Goal: Transaction & Acquisition: Purchase product/service

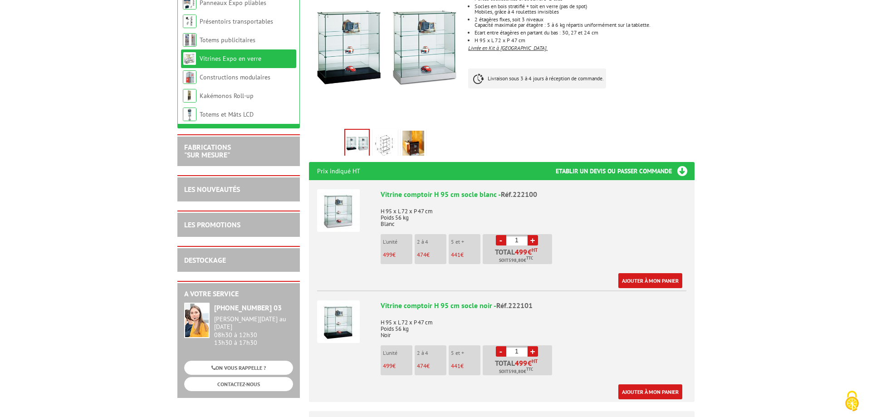
scroll to position [227, 0]
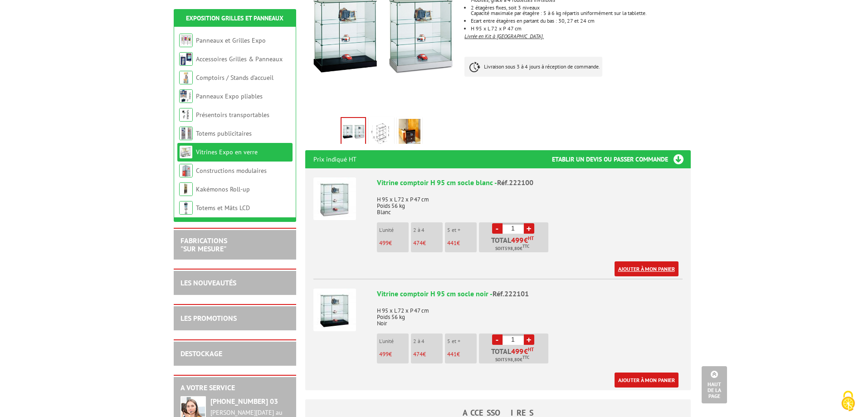
click at [650, 261] on link "Ajouter à mon panier" at bounding box center [647, 268] width 64 height 15
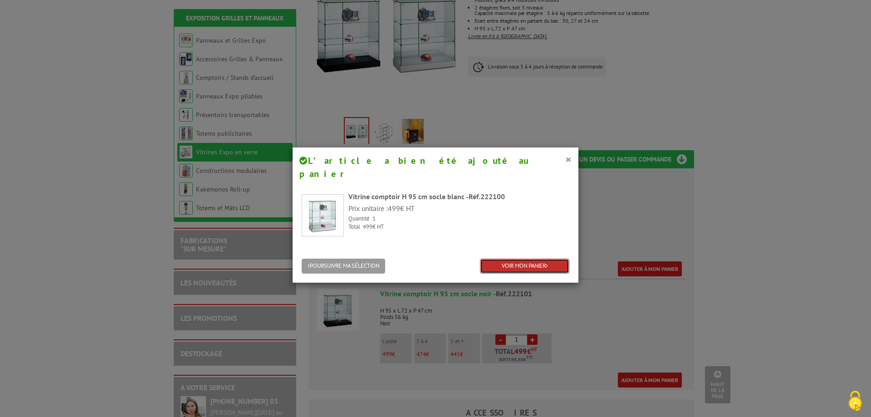
click at [516, 259] on link "VOIR MON PANIER" at bounding box center [524, 266] width 89 height 15
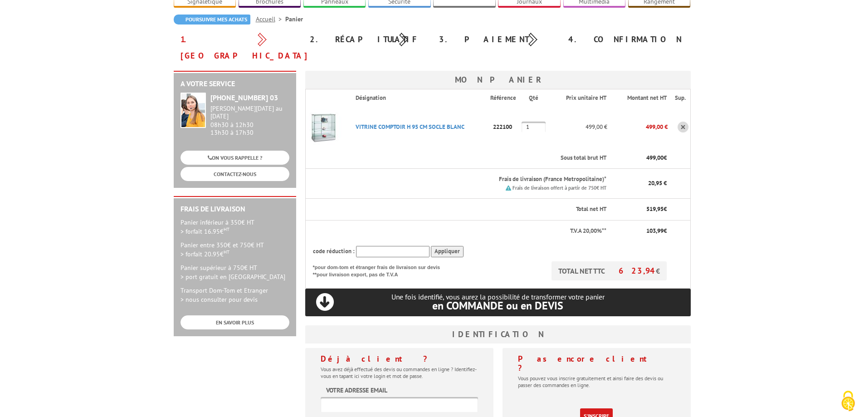
scroll to position [91, 0]
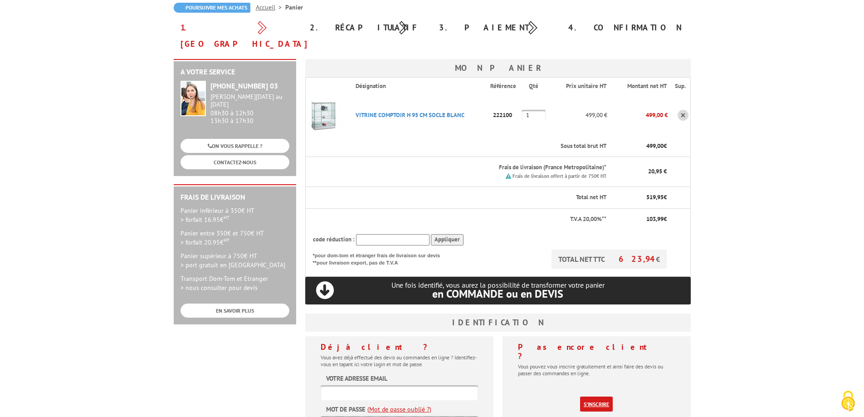
click at [599, 397] on link "S'inscrire" at bounding box center [596, 404] width 33 height 15
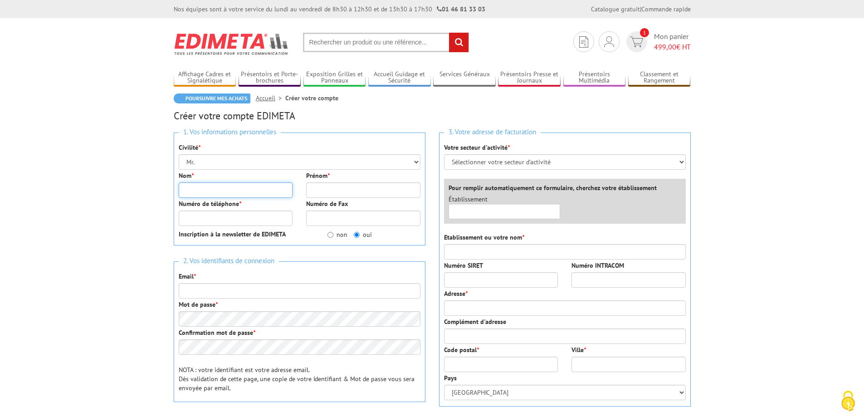
click at [247, 190] on input "Nom *" at bounding box center [236, 189] width 114 height 15
type input "BOISSIERE"
type input "[PERSON_NAME]"
type input "0633692743"
type input "[PERSON_NAME][EMAIL_ADDRESS][DOMAIN_NAME]"
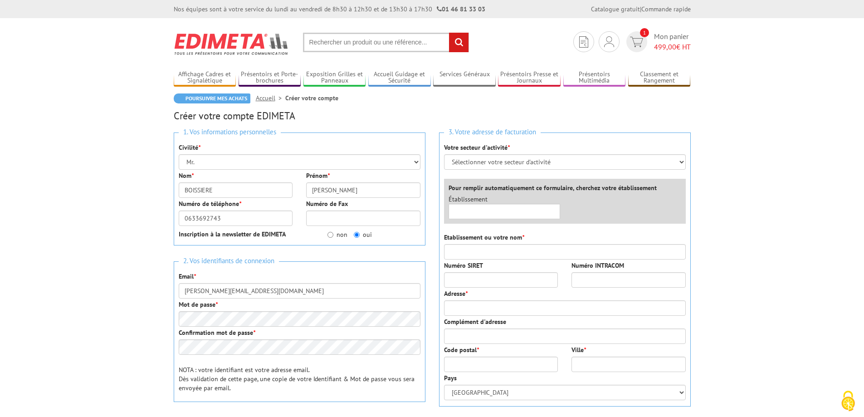
type input "Truffaut"
type input "19 Boulevard Jean Monnet"
type input "19 BIS / Centre Commercial Les Armoiries"
type input "94360"
type input "BRY SUR MARNE"
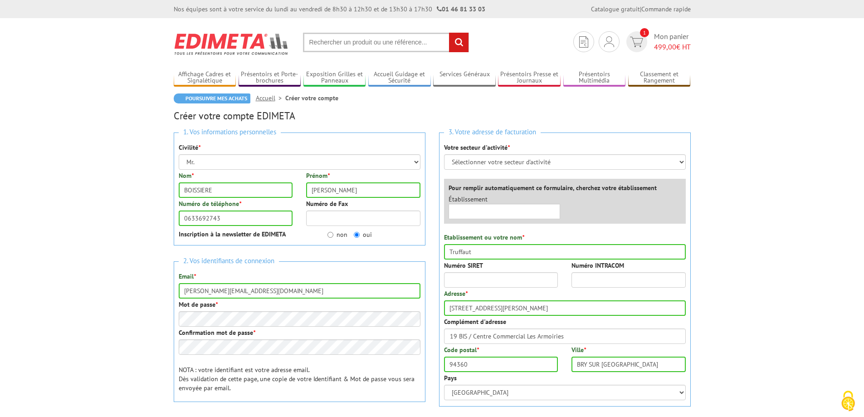
click at [137, 246] on body "Nos équipes sont à votre service du lundi au vendredi de 8h30 à 12h30 et de 13h…" at bounding box center [432, 379] width 864 height 759
click at [333, 235] on label "non" at bounding box center [338, 234] width 20 height 9
click at [333, 235] on input "non" at bounding box center [331, 235] width 6 height 6
radio input "true"
click at [109, 263] on body "Nos équipes sont à votre service du lundi au vendredi de 8h30 à 12h30 et de 13h…" at bounding box center [432, 379] width 864 height 759
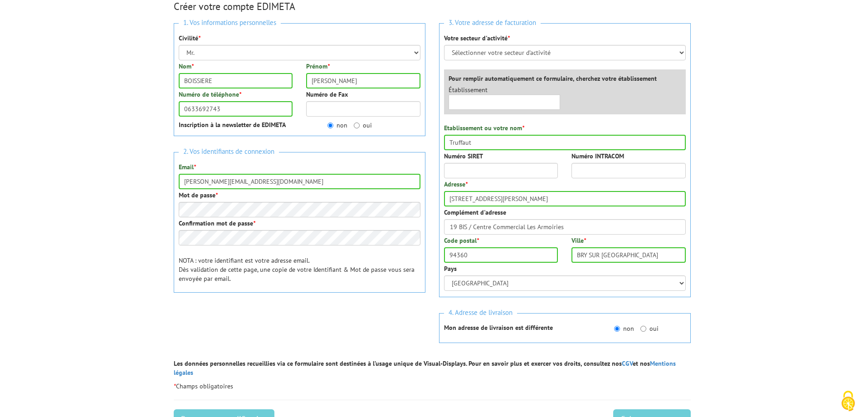
scroll to position [136, 0]
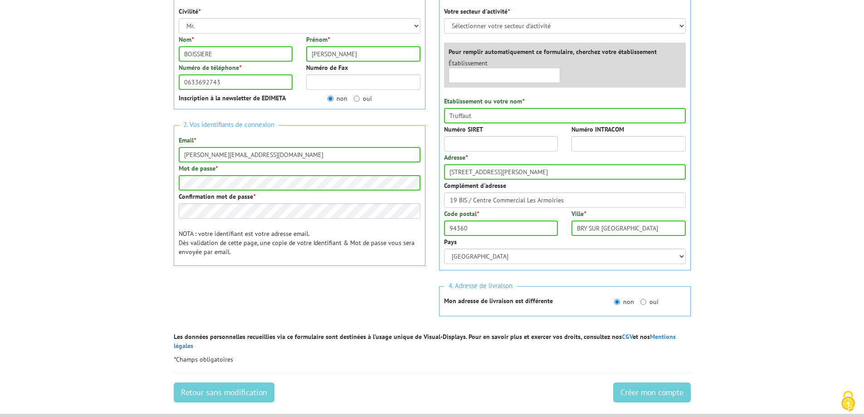
click at [161, 214] on body "Nos équipes sont à votre service du lundi au vendredi de 8h30 à 12h30 et de 13h…" at bounding box center [432, 243] width 864 height 759
click at [136, 215] on body "Nos équipes sont à votre service du lundi au vendredi de 8h30 à 12h30 et de 13h…" at bounding box center [432, 243] width 864 height 759
click at [137, 217] on body "Nos équipes sont à votre service du lundi au vendredi de 8h30 à 12h30 et de 13h…" at bounding box center [432, 243] width 864 height 759
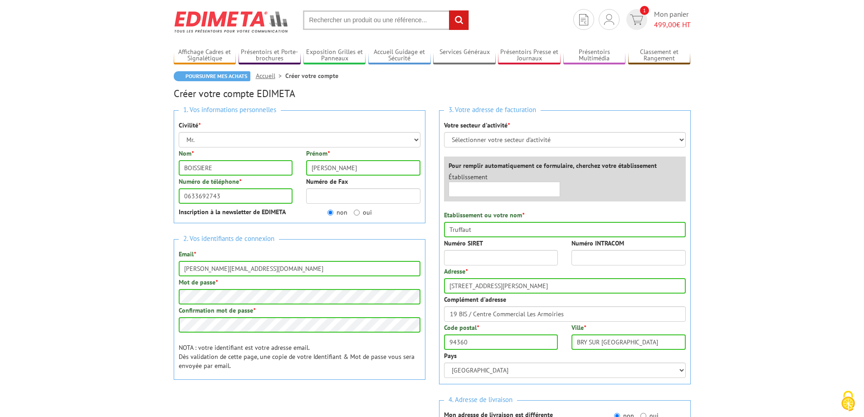
scroll to position [0, 0]
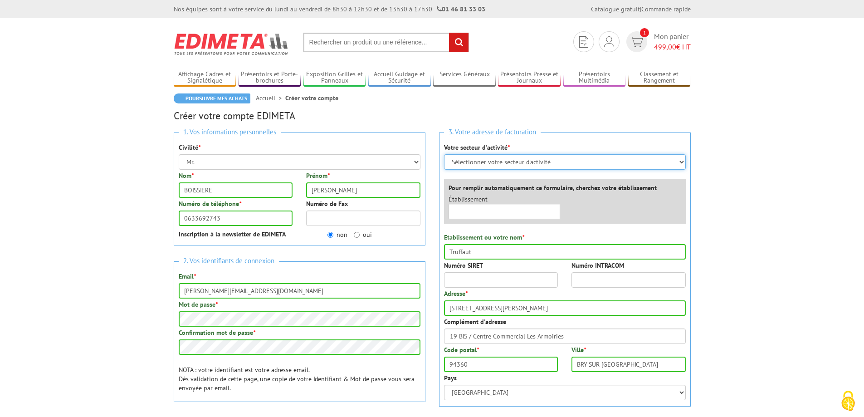
click at [518, 161] on select "Sélectionner votre secteur d'activité Administrations et collectivités Magasins…" at bounding box center [565, 161] width 242 height 15
select select "877"
click at [444, 154] on select "Sélectionner votre secteur d'activité Administrations et collectivités Magasins…" at bounding box center [565, 161] width 242 height 15
click at [738, 206] on body "Nos équipes sont à votre service du lundi au vendredi de 8h30 à 12h30 et de 13h…" at bounding box center [432, 415] width 864 height 831
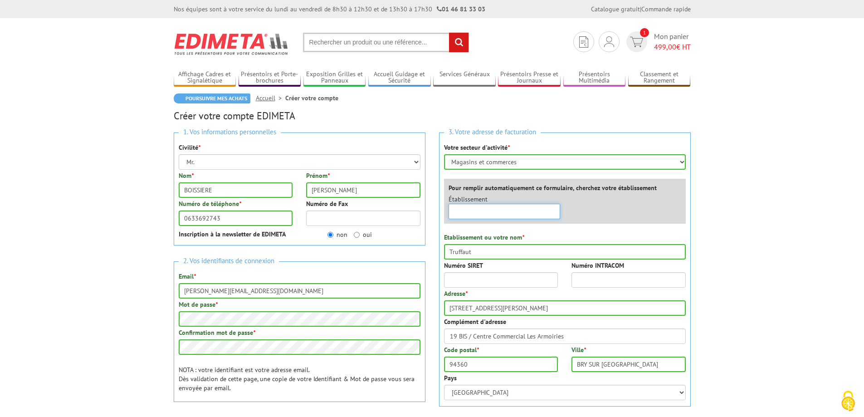
click at [533, 213] on input "text" at bounding box center [505, 211] width 112 height 15
click at [728, 233] on body "Nos équipes sont à votre service du lundi au vendredi de 8h30 à 12h30 et de 13h…" at bounding box center [432, 415] width 864 height 831
click at [512, 214] on input "text" at bounding box center [505, 211] width 112 height 15
type input "t"
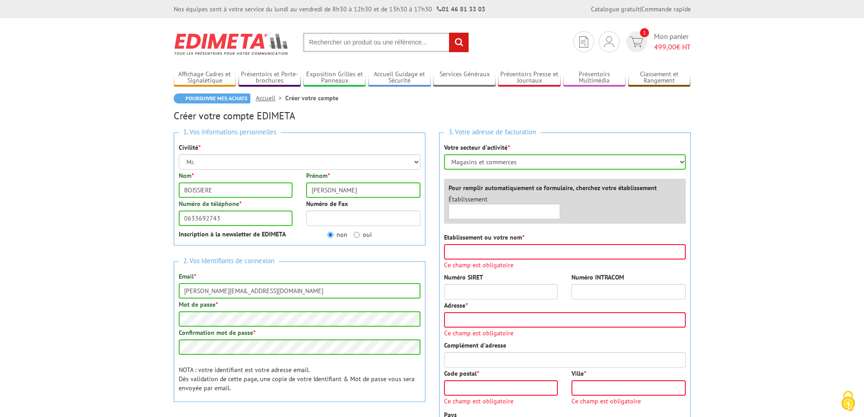
click at [550, 250] on input "Etablissement ou votre nom *" at bounding box center [565, 251] width 242 height 15
click at [524, 160] on select "Sélectionner votre secteur d'activité Administrations et collectivités Magasins…" at bounding box center [565, 161] width 242 height 15
click at [444, 154] on select "Sélectionner votre secteur d'activité Administrations et collectivités Magasins…" at bounding box center [565, 161] width 242 height 15
click at [525, 162] on select "Sélectionner votre secteur d'activité Administrations et collectivités Magasins…" at bounding box center [565, 161] width 242 height 15
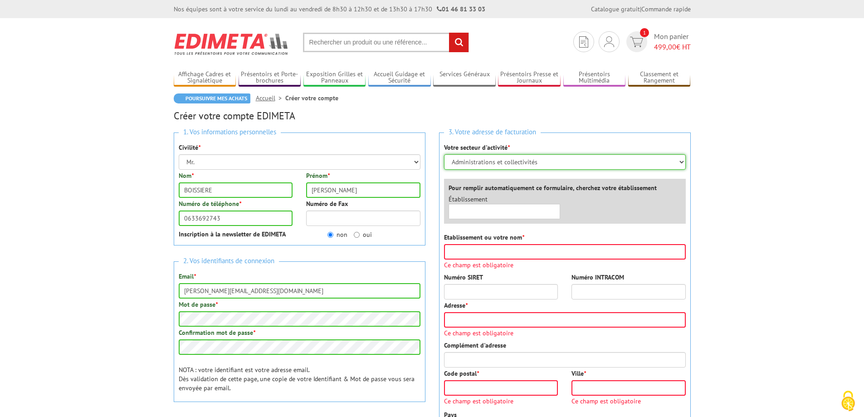
select select "877"
click at [444, 154] on select "Sélectionner votre secteur d'activité Administrations et collectivités Magasins…" at bounding box center [565, 161] width 242 height 15
click at [251, 189] on input "BOISSIERE" at bounding box center [236, 189] width 114 height 15
click at [473, 252] on input "Etablissement ou votre nom *" at bounding box center [565, 251] width 242 height 15
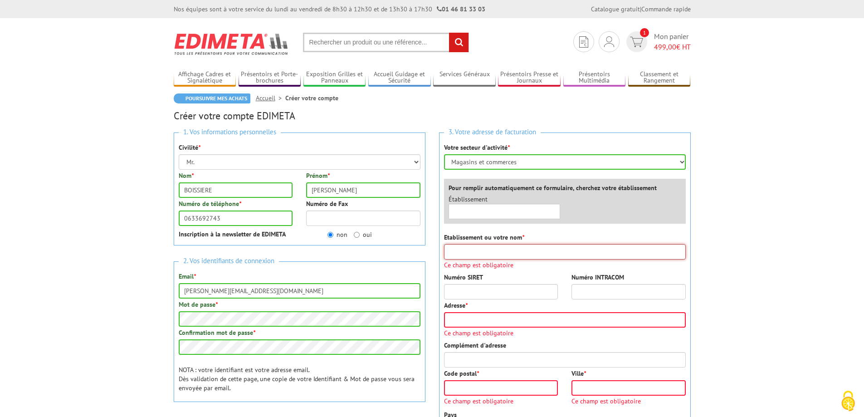
type input "Truffaut"
type input "19 Boulevard Jean Monnet"
type input "19 BIS / Centre Commercial Les Armoiries"
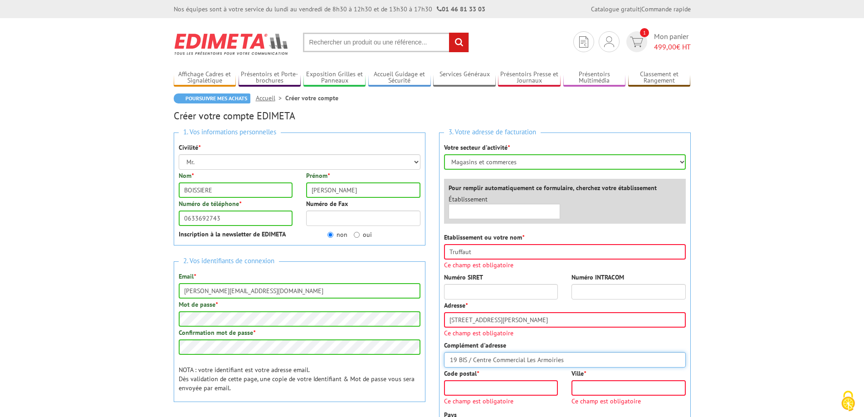
type input "94360"
type input "BRY SUR MARNE"
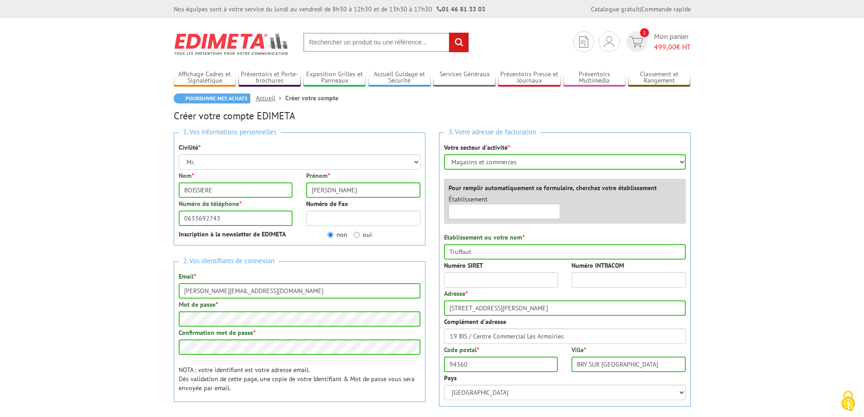
click at [750, 245] on body "Nos équipes sont à votre service du lundi au vendredi de 8h30 à 12h30 et de 13h…" at bounding box center [432, 415] width 864 height 831
drag, startPoint x: 450, startPoint y: 252, endPoint x: 503, endPoint y: 253, distance: 52.6
click at [503, 253] on input "Truffaut" at bounding box center [565, 251] width 242 height 15
type input "Ets horticoles [PERSON_NAME]"
click at [721, 294] on body "Nos équipes sont à votre service du lundi au vendredi de 8h30 à 12h30 et de 13h…" at bounding box center [432, 415] width 864 height 831
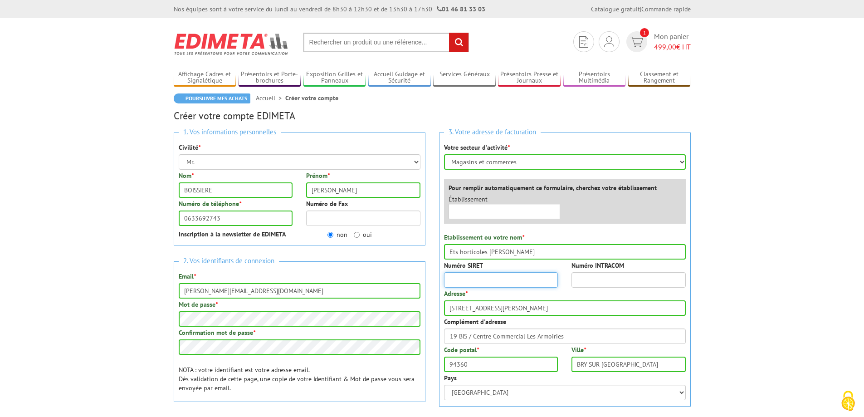
click at [482, 278] on input "Numéro SIRET" at bounding box center [501, 279] width 114 height 15
paste input "73980623000853"
type input "73980623000853"
click at [755, 239] on body "Nos équipes sont à votre service du lundi au vendredi de 8h30 à 12h30 et de 13h…" at bounding box center [432, 415] width 864 height 831
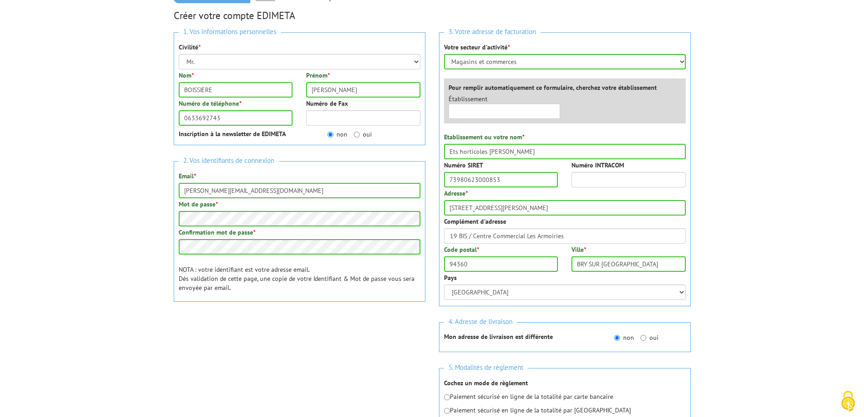
scroll to position [136, 0]
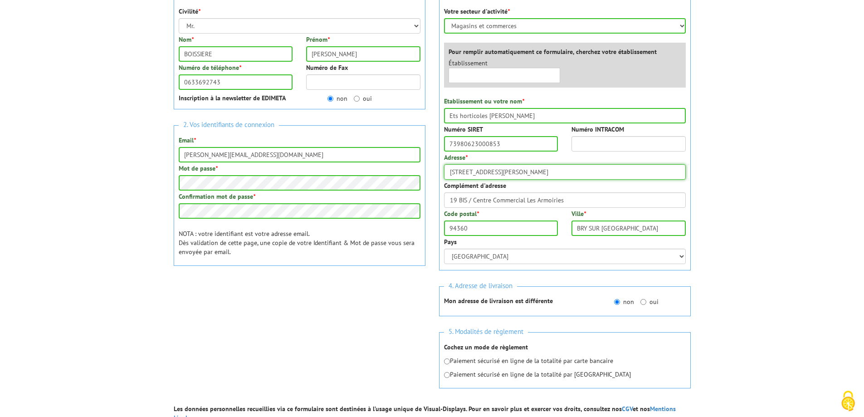
drag, startPoint x: 458, startPoint y: 176, endPoint x: 482, endPoint y: 181, distance: 24.8
click at [459, 176] on input "19 Boulevard Jean Monnet" at bounding box center [565, 171] width 242 height 15
type input "19 bis Boulevard Jean Monnet"
click at [783, 189] on body "Nos équipes sont à votre service du lundi au vendredi de 8h30 à 12h30 et de 13h…" at bounding box center [432, 279] width 864 height 831
drag, startPoint x: 472, startPoint y: 202, endPoint x: 417, endPoint y: 201, distance: 55.8
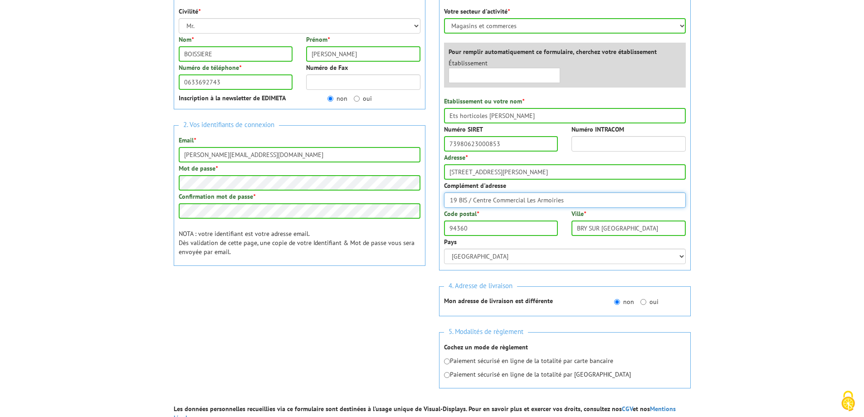
click at [417, 201] on div "1. Vos informations personnelles Civilité * Mr. Mme. Mlle. Nom * BOISSIERE Prén…" at bounding box center [432, 197] width 531 height 415
type input "Centre Commercial Les Armoiries"
click at [737, 218] on body "Nos équipes sont à votre service du lundi au vendredi de 8h30 à 12h30 et de 13h…" at bounding box center [432, 279] width 864 height 831
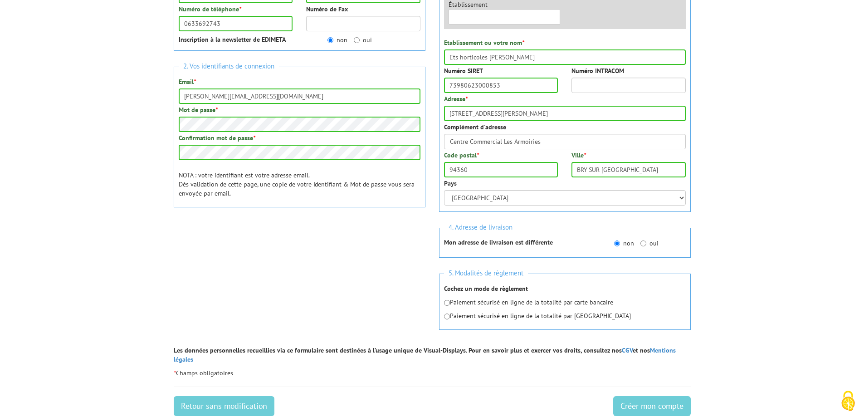
scroll to position [227, 0]
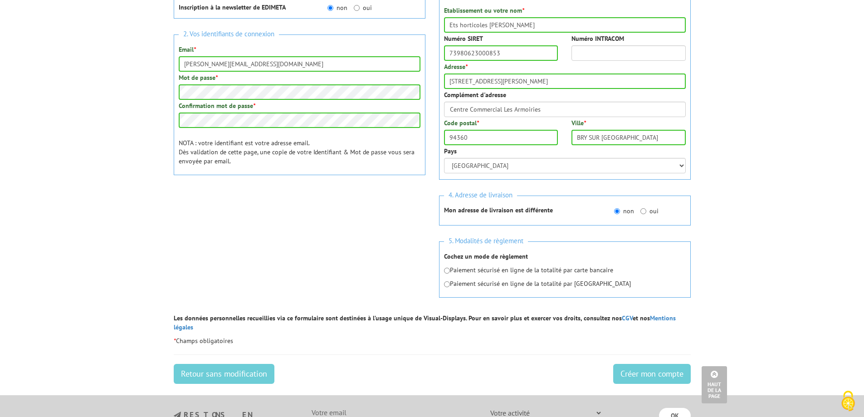
click at [440, 271] on div "5. Modalités de règlement Cochez un mode de règlement Paiement sécurisé en lign…" at bounding box center [565, 269] width 252 height 56
click at [446, 270] on input "radio" at bounding box center [447, 271] width 6 height 6
radio input "true"
click at [403, 264] on div "1. Vos informations personnelles Civilité * Mr. Mme. Mlle. Nom * BOISSIERE Prén…" at bounding box center [432, 106] width 531 height 415
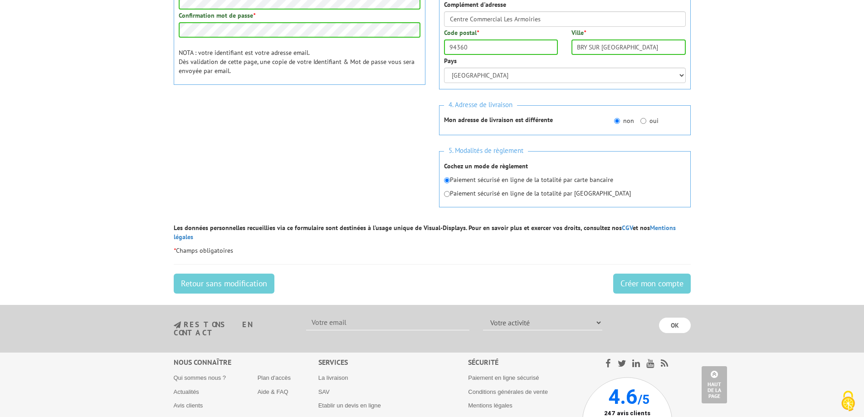
scroll to position [318, 0]
click at [661, 275] on input "Créer mon compte" at bounding box center [652, 283] width 78 height 20
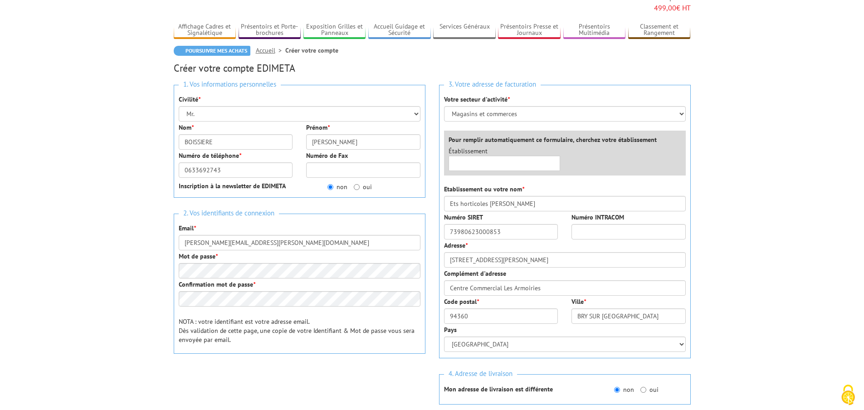
scroll to position [136, 0]
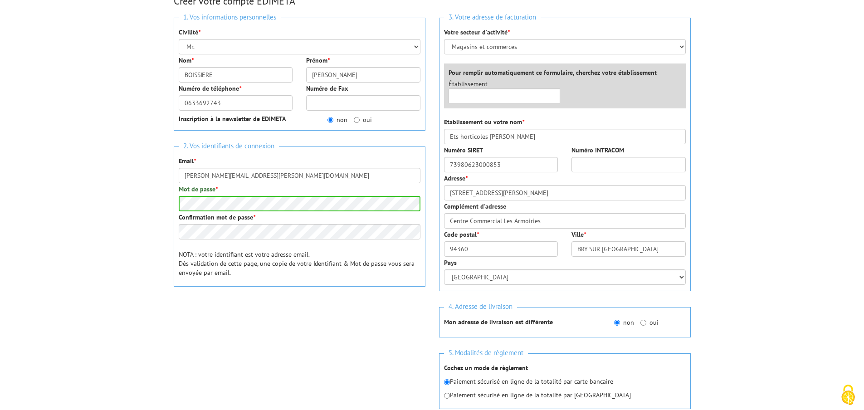
drag, startPoint x: 155, startPoint y: 235, endPoint x: 154, endPoint y: 240, distance: 4.7
click at [154, 235] on body "Veuillez valider le captcha Edimeta - Créer un compte Nos équipes sont à votre …" at bounding box center [432, 296] width 864 height 865
click at [125, 270] on body "Veuillez valider le captcha Edimeta - Créer un compte Nos équipes sont à votre …" at bounding box center [432, 296] width 864 height 865
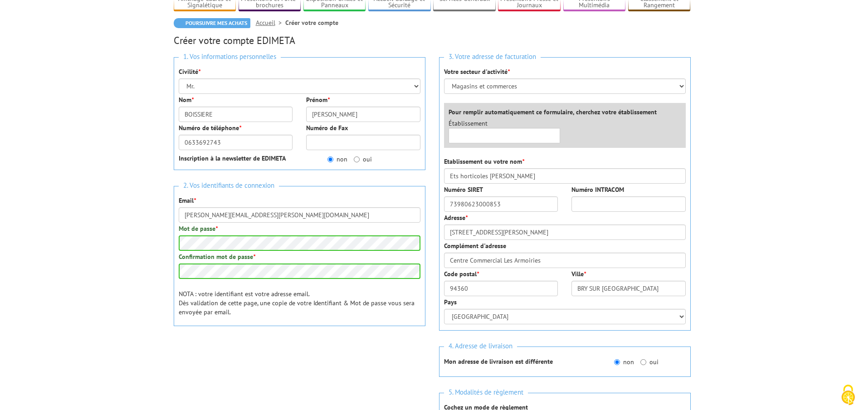
scroll to position [45, 0]
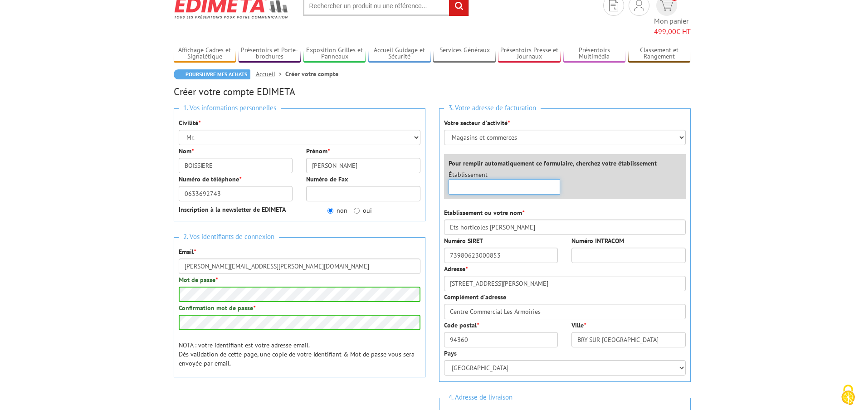
click at [493, 179] on input "text" at bounding box center [505, 186] width 112 height 15
type input "z"
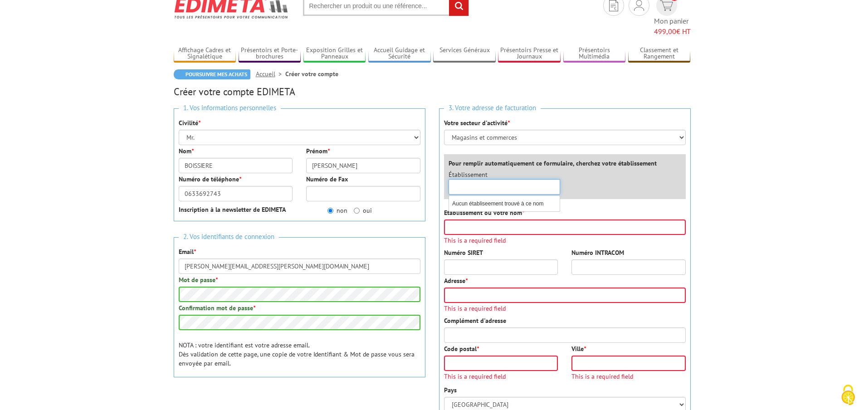
type input "e"
drag, startPoint x: 492, startPoint y: 219, endPoint x: 531, endPoint y: 217, distance: 39.0
click at [492, 220] on input "Etablissement ou votre nom *" at bounding box center [565, 227] width 242 height 15
type input "Ets horticoles [PERSON_NAME]"
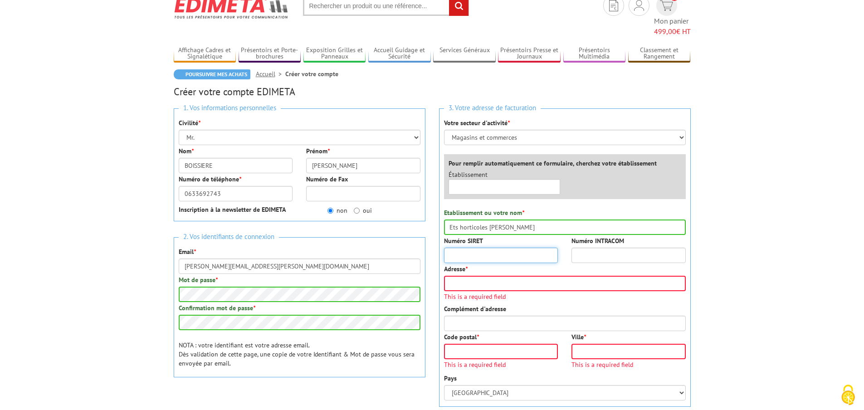
click at [498, 248] on input "Numéro SIRET" at bounding box center [501, 255] width 114 height 15
paste input "73980623000853"
type input "73980623000853"
click at [513, 276] on input "Adresse *" at bounding box center [565, 283] width 242 height 15
type input "19 bis Boulevard Jean Monnet"
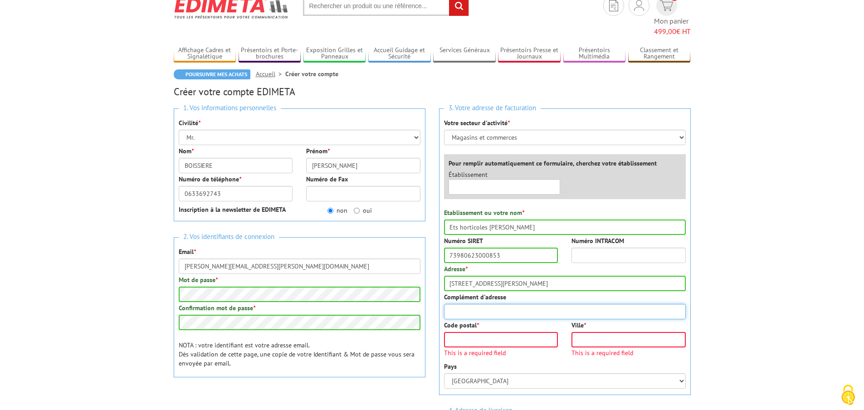
click at [485, 305] on input "Complément d'adresse" at bounding box center [565, 311] width 242 height 15
type input "CC Les Armoiries"
click at [737, 294] on body "Veuillez valider le captcha Edimeta - Créer un compte Nos équipes sont à votre …" at bounding box center [432, 394] width 864 height 878
click at [500, 332] on input "Code postal *" at bounding box center [501, 339] width 114 height 15
type input "94360"
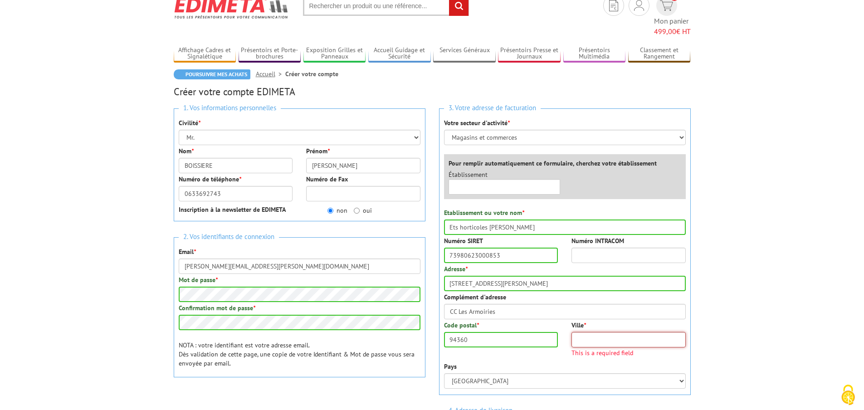
click at [613, 332] on input "Ville *" at bounding box center [629, 339] width 114 height 15
type input "BRY SUR MARNE"
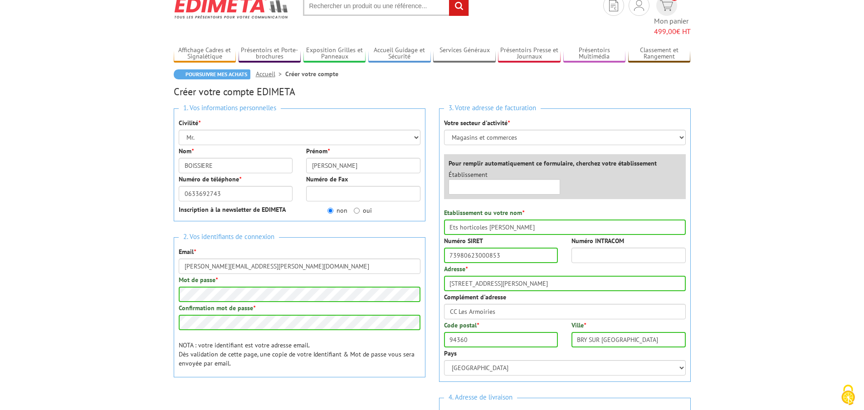
click at [741, 293] on body "Veuillez valider le captcha Edimeta - Créer un compte Nos équipes sont à votre …" at bounding box center [432, 387] width 864 height 865
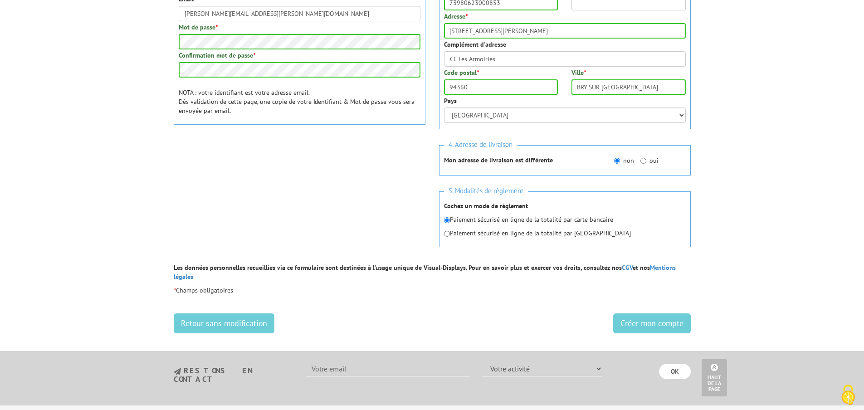
scroll to position [318, 0]
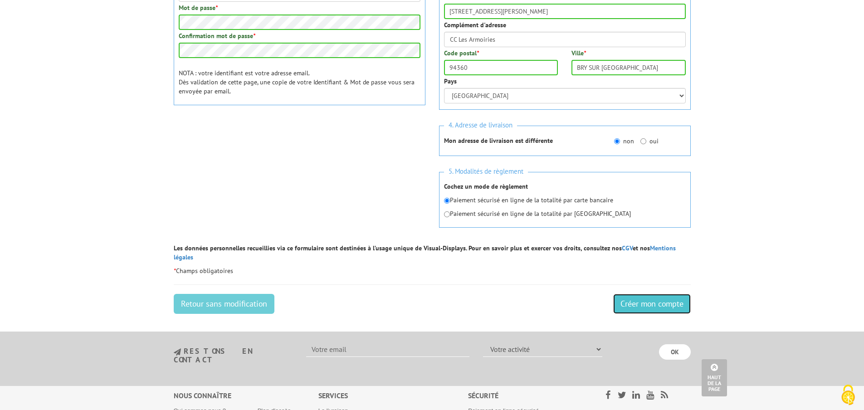
click at [650, 294] on input "Créer mon compte" at bounding box center [652, 304] width 78 height 20
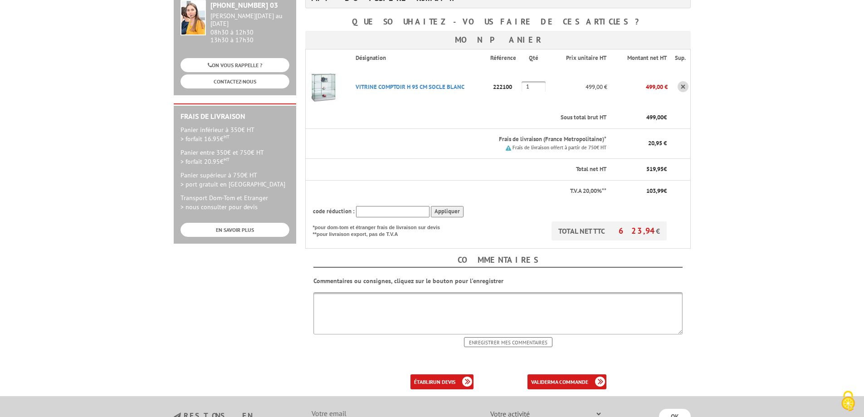
scroll to position [181, 0]
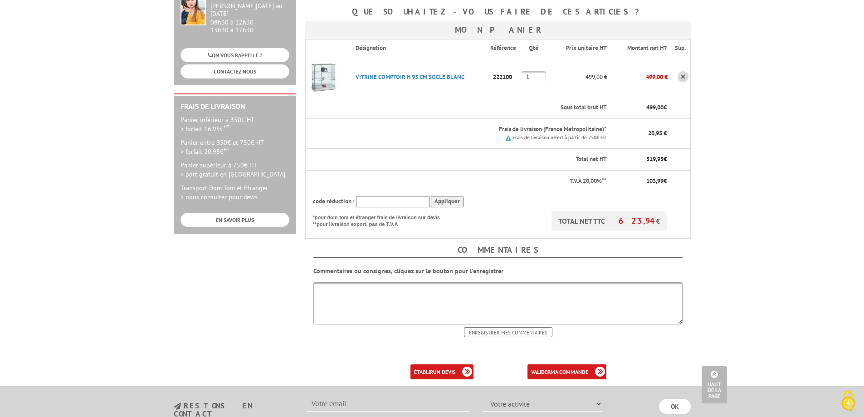
click at [424, 287] on textarea at bounding box center [498, 303] width 369 height 42
type textarea "Livraison du [DATE] au [DATE] de 7h à 14h par l'accès livraison depuis le rond …"
click at [534, 351] on p at bounding box center [498, 355] width 386 height 9
click at [526, 327] on input "Enregistrer mes commentaires" at bounding box center [508, 332] width 88 height 10
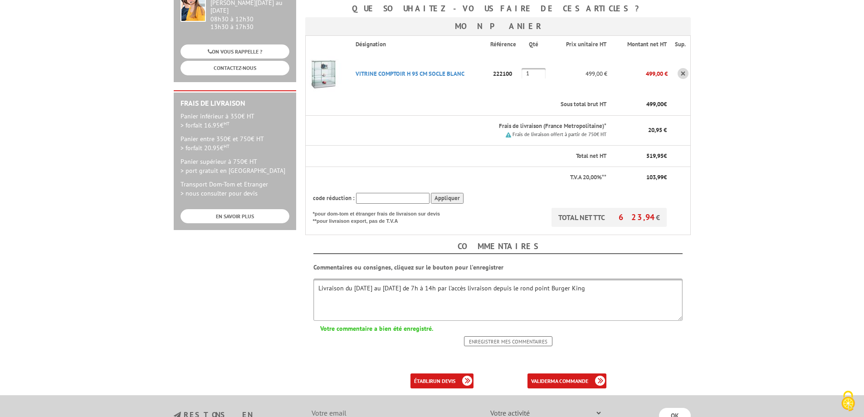
scroll to position [227, 0]
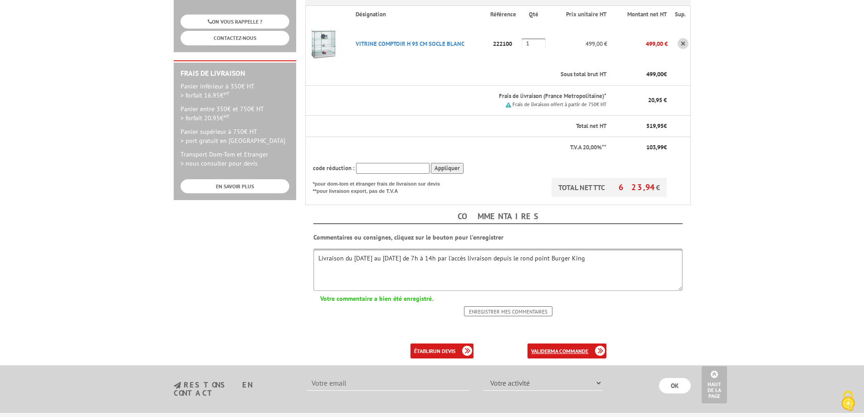
click at [574, 348] on b "ma commande" at bounding box center [570, 351] width 38 height 7
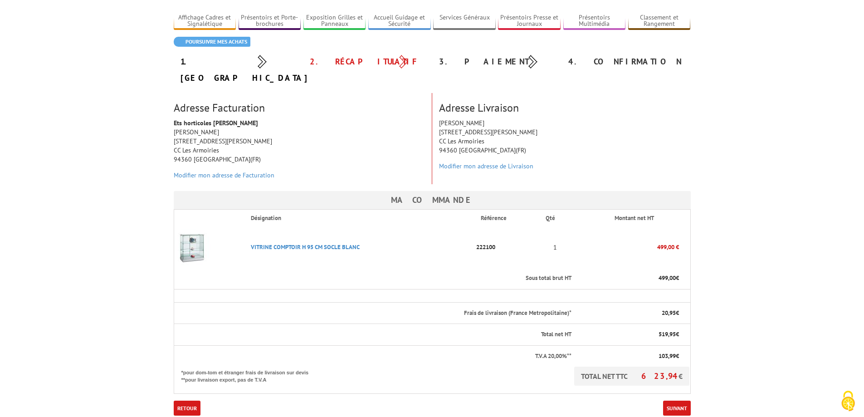
scroll to position [181, 0]
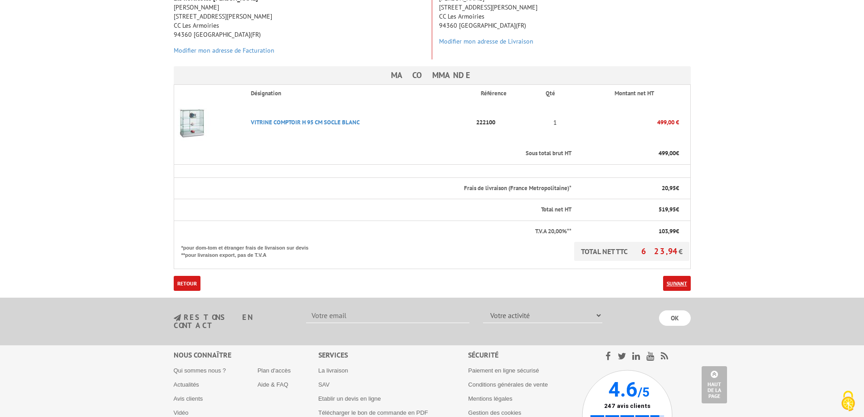
click at [676, 276] on link "Suivant" at bounding box center [677, 283] width 28 height 15
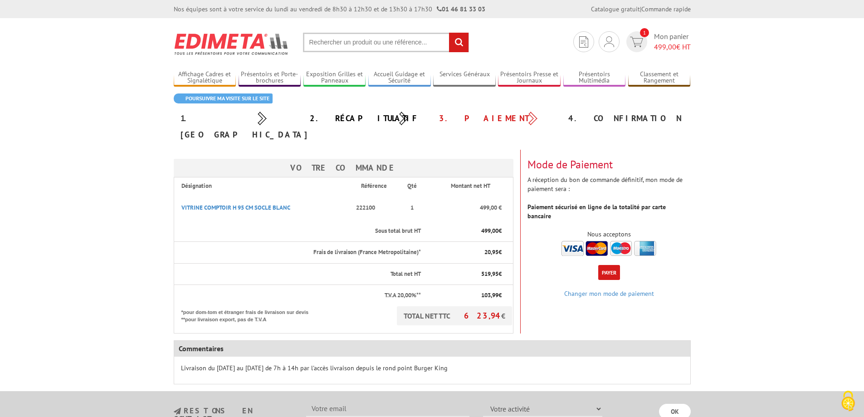
click at [608, 265] on button "Payer" at bounding box center [609, 272] width 22 height 15
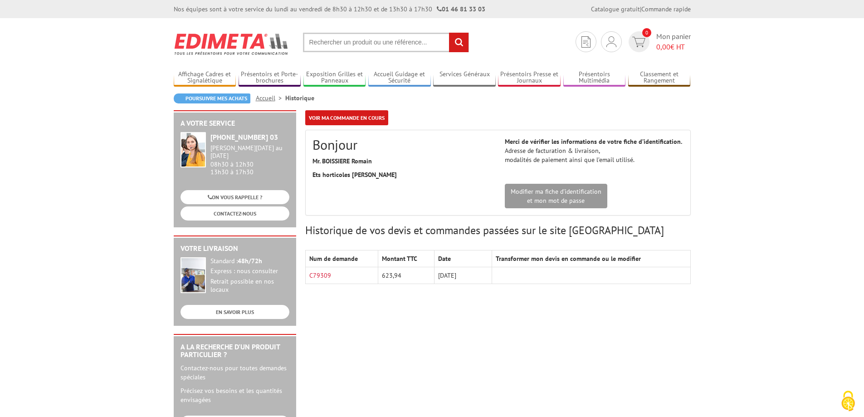
click at [531, 273] on td at bounding box center [591, 275] width 198 height 17
click at [609, 48] on div "Mon compte Mes devis & commandes Déconnexion" at bounding box center [612, 69] width 98 height 44
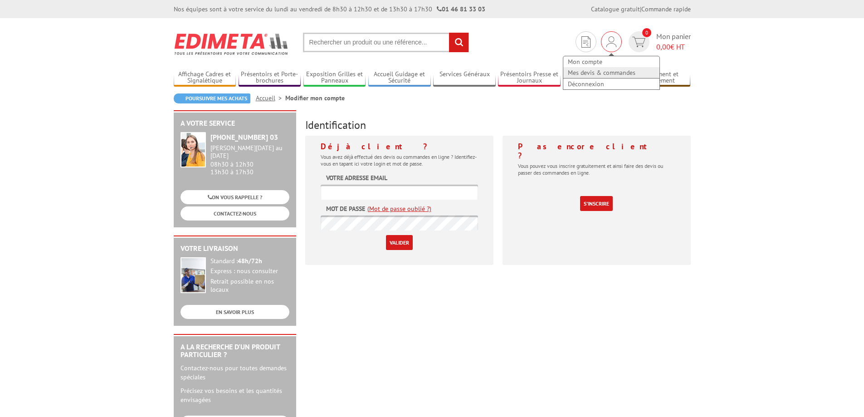
type input "[PERSON_NAME][EMAIL_ADDRESS][DOMAIN_NAME]"
click at [599, 70] on link "Mes devis & commandes" at bounding box center [612, 72] width 96 height 11
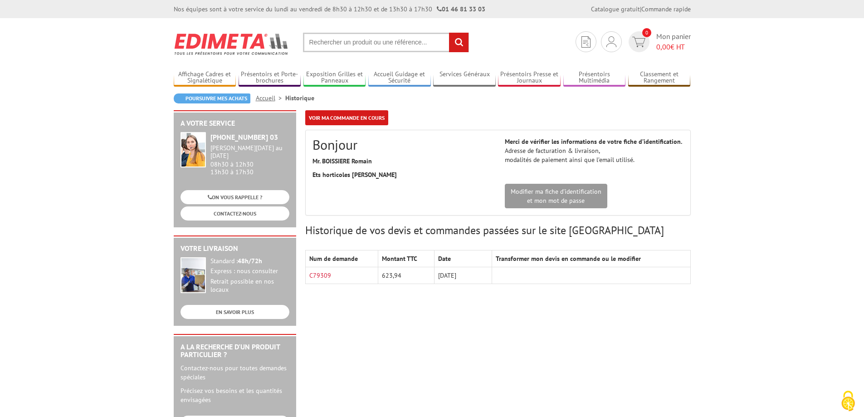
click at [396, 273] on td "623,94" at bounding box center [406, 275] width 56 height 17
click at [637, 311] on div "A votre service +33 (0)1 46 81 33 03 Du Lundi au Vendredi 08h30 à 12h30 13h30 à…" at bounding box center [432, 352] width 526 height 484
click at [601, 60] on link "Mon compte" at bounding box center [612, 61] width 96 height 11
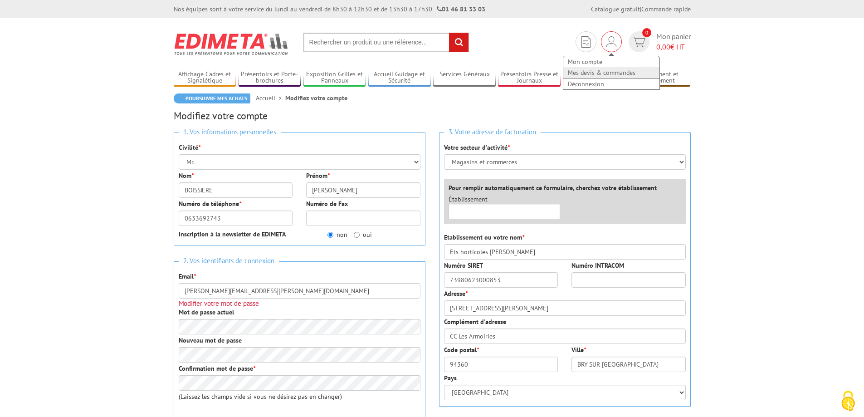
click at [598, 70] on link "Mes devis & commandes" at bounding box center [612, 72] width 96 height 11
